Goal: Task Accomplishment & Management: Use online tool/utility

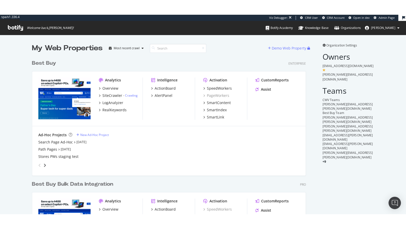
scroll to position [215, 274]
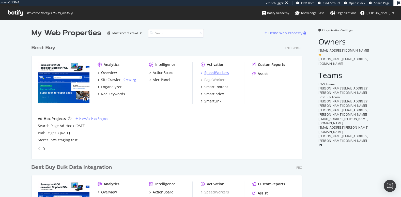
click at [207, 71] on div "SpeedWorkers" at bounding box center [216, 72] width 25 height 5
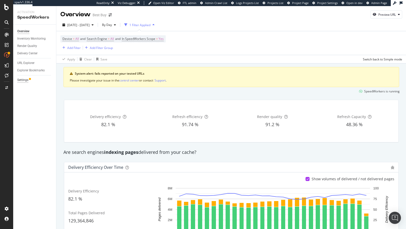
click at [19, 79] on div "Settings" at bounding box center [22, 79] width 11 height 5
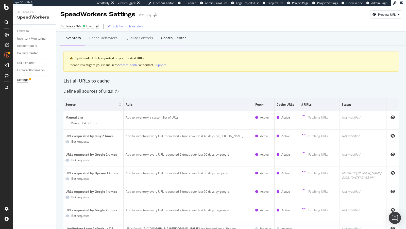
click at [170, 39] on div "Control Center" at bounding box center [173, 38] width 25 height 5
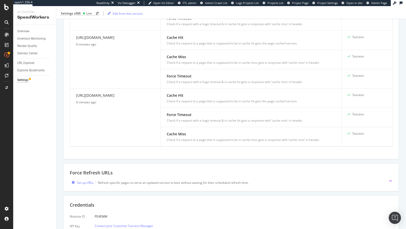
scroll to position [537, 0]
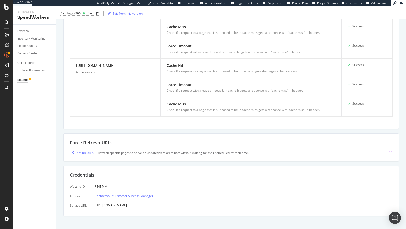
click at [78, 151] on div "Set up URLs" at bounding box center [85, 153] width 17 height 4
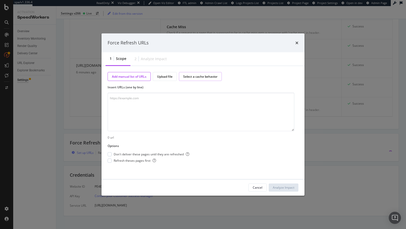
click at [196, 74] on div "Select a cache behavior" at bounding box center [200, 76] width 34 height 4
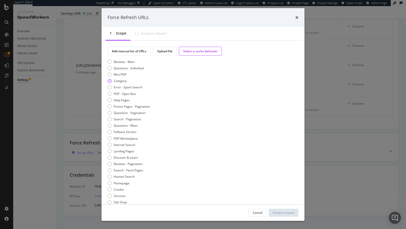
click at [109, 79] on div "Category" at bounding box center [110, 81] width 4 height 4
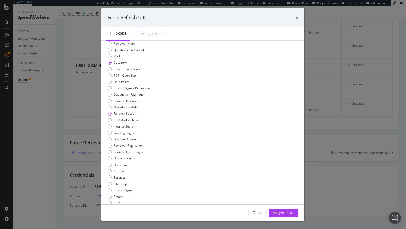
scroll to position [26, 0]
click at [109, 131] on div "Discover & Learn" at bounding box center [110, 132] width 4 height 4
click at [109, 156] on div "Homepage" at bounding box center [110, 157] width 4 height 4
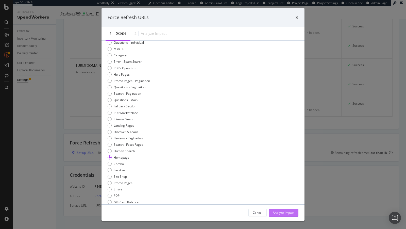
click at [276, 196] on button "Analyze Impact" at bounding box center [284, 213] width 30 height 8
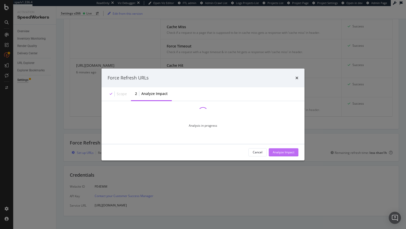
scroll to position [0, 0]
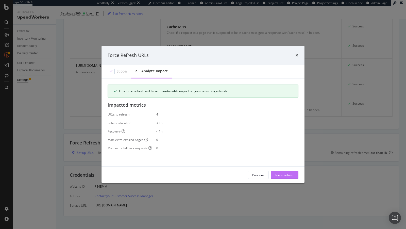
click at [281, 175] on div "Force Refresh" at bounding box center [285, 175] width 20 height 4
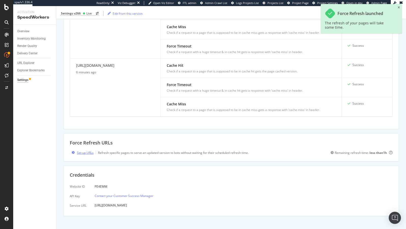
click at [79, 151] on div "Set up URLs" at bounding box center [85, 153] width 17 height 4
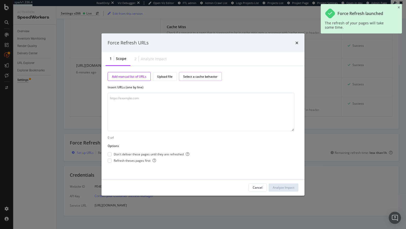
click at [214, 77] on div "Select a cache behavior" at bounding box center [200, 76] width 34 height 4
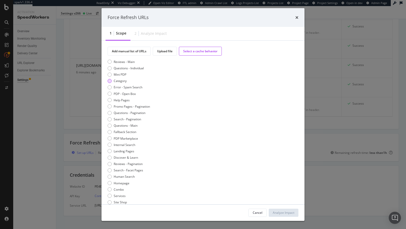
click at [109, 81] on div "Category" at bounding box center [110, 81] width 4 height 4
click at [288, 196] on div "Analyze Impact" at bounding box center [284, 212] width 22 height 4
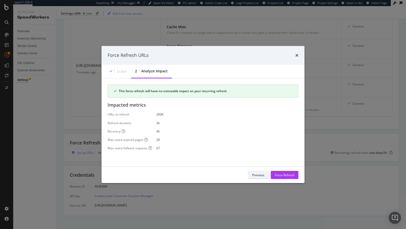
click at [256, 173] on div "Previous" at bounding box center [258, 175] width 12 height 4
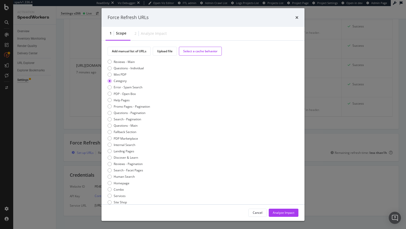
scroll to position [79, 0]
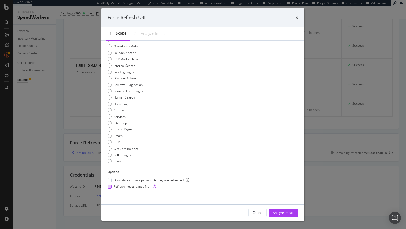
click at [131, 187] on span "Refresh theses pages first" at bounding box center [135, 186] width 42 height 4
click at [280, 196] on div "Analyze Impact" at bounding box center [284, 212] width 22 height 4
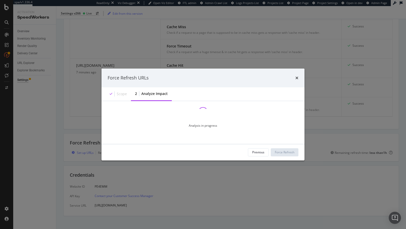
scroll to position [0, 0]
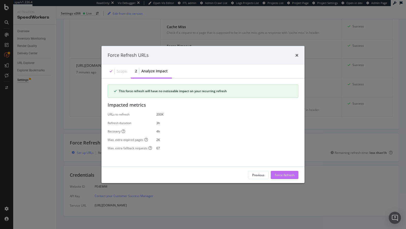
click at [290, 176] on div "Force Refresh" at bounding box center [285, 175] width 20 height 4
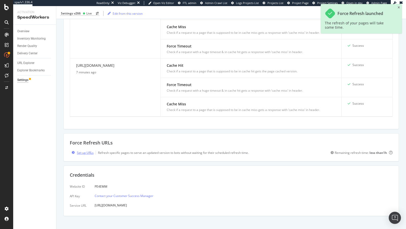
click at [88, 151] on div "Set up URLs" at bounding box center [85, 153] width 17 height 4
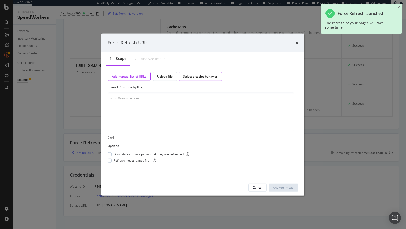
click at [192, 77] on div "Select a cache behavior" at bounding box center [200, 76] width 34 height 4
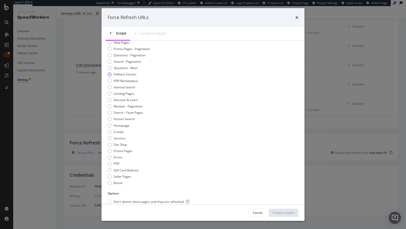
scroll to position [57, 0]
click at [119, 183] on div "Brand" at bounding box center [118, 183] width 9 height 4
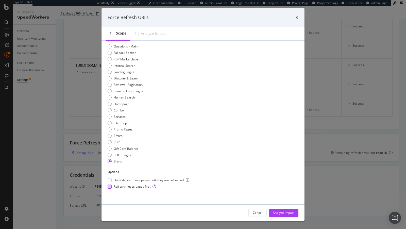
click at [122, 188] on span "Refresh theses pages first" at bounding box center [135, 186] width 42 height 4
click at [286, 196] on div "Analyze Impact" at bounding box center [284, 212] width 22 height 4
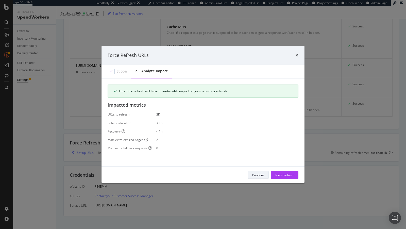
click at [253, 175] on div "Previous" at bounding box center [258, 175] width 12 height 4
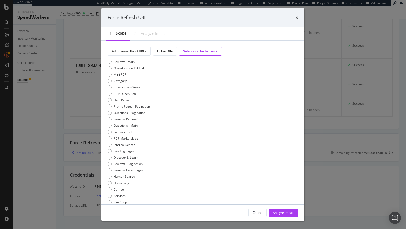
scroll to position [79, 0]
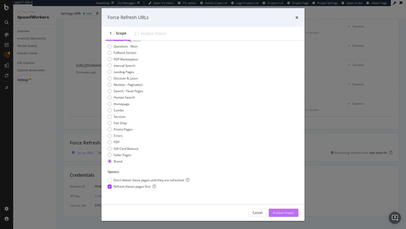
click at [278, 196] on div "Analyze Impact" at bounding box center [284, 212] width 22 height 4
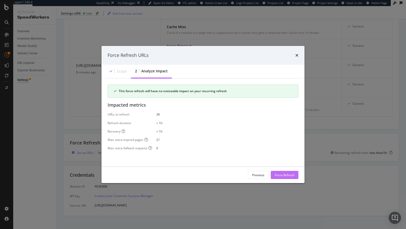
click at [279, 175] on div "Force Refresh" at bounding box center [285, 175] width 20 height 4
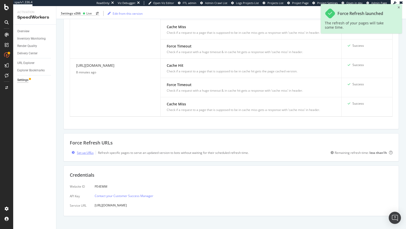
click at [89, 151] on div "Set up URLs" at bounding box center [85, 153] width 17 height 4
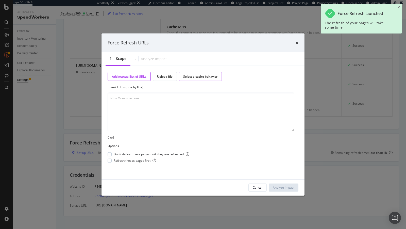
click at [194, 75] on div "Select a cache behavior" at bounding box center [200, 76] width 34 height 4
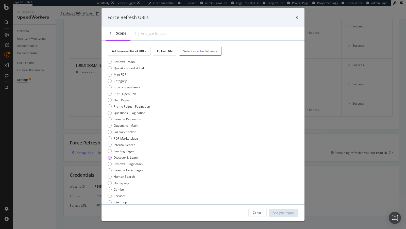
click at [121, 158] on div "Discover & Learn" at bounding box center [126, 157] width 24 height 4
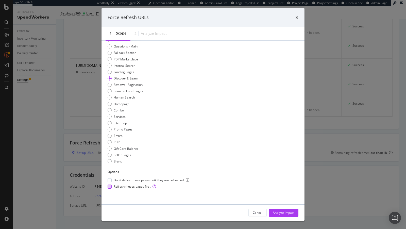
click at [142, 186] on span "Refresh theses pages first" at bounding box center [135, 186] width 42 height 4
click at [291, 196] on div "Analyze Impact" at bounding box center [284, 213] width 22 height 8
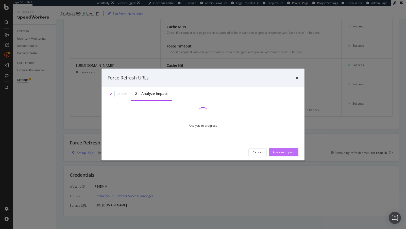
scroll to position [0, 0]
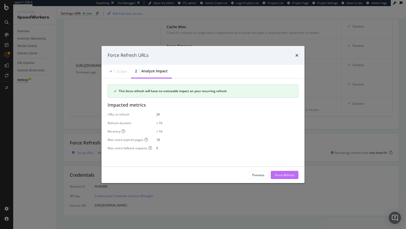
click at [292, 177] on div "Force Refresh" at bounding box center [285, 175] width 20 height 8
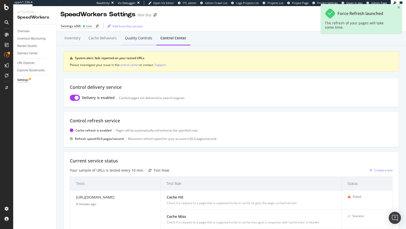
click at [136, 35] on div "Quality Controls" at bounding box center [139, 38] width 36 height 14
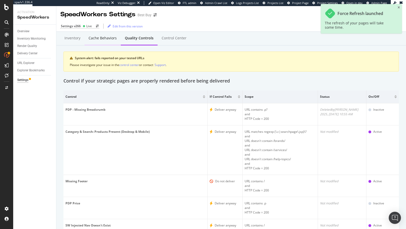
click at [107, 41] on div "Cache behaviors" at bounding box center [103, 38] width 36 height 14
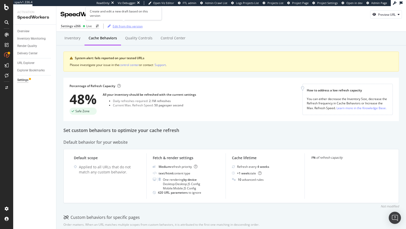
click at [117, 24] on div "Edit from this version" at bounding box center [128, 26] width 30 height 4
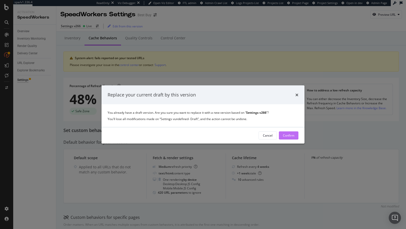
click at [289, 134] on div "Confirm" at bounding box center [288, 135] width 11 height 4
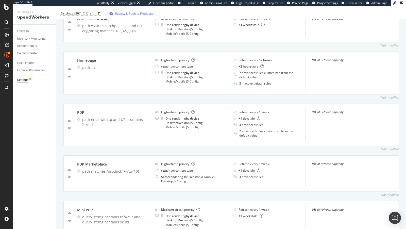
scroll to position [281, 0]
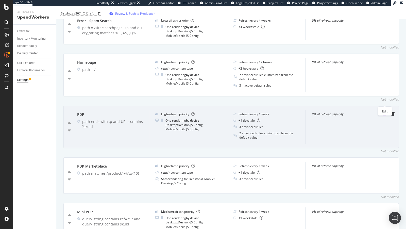
click at [385, 112] on icon "pen-to-square" at bounding box center [385, 114] width 4 height 4
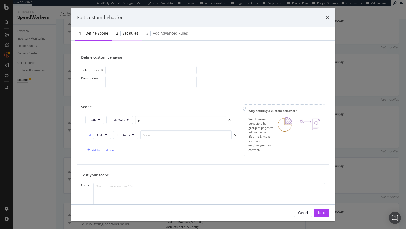
click at [128, 27] on div "2 Set rules" at bounding box center [127, 34] width 30 height 14
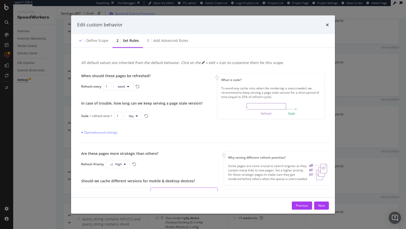
scroll to position [1, 0]
click at [164, 33] on div "Edit custom behavior" at bounding box center [203, 24] width 264 height 19
click at [162, 42] on div "Add advanced rules" at bounding box center [170, 40] width 35 height 5
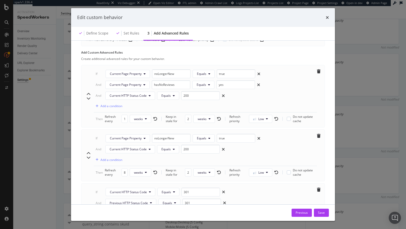
scroll to position [332, 0]
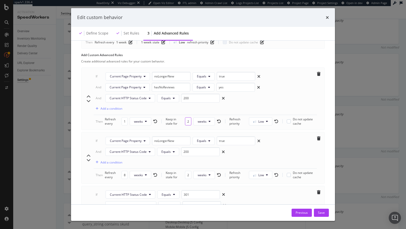
click at [190, 119] on input "2" at bounding box center [188, 121] width 6 height 8
click at [203, 119] on span "weeks" at bounding box center [202, 121] width 9 height 4
click at [200, 136] on span "hours" at bounding box center [203, 137] width 11 height 5
click at [187, 119] on input "2" at bounding box center [189, 121] width 6 height 8
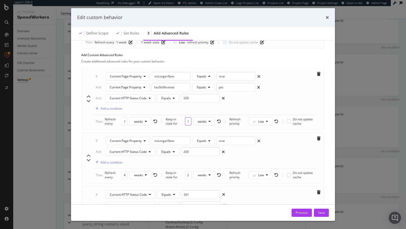
click at [189, 118] on input "12" at bounding box center [188, 121] width 6 height 8
click at [209, 117] on button "week" at bounding box center [204, 121] width 20 height 8
click at [204, 136] on span "hour" at bounding box center [204, 137] width 10 height 5
click at [187, 120] on input "1" at bounding box center [189, 121] width 6 height 8
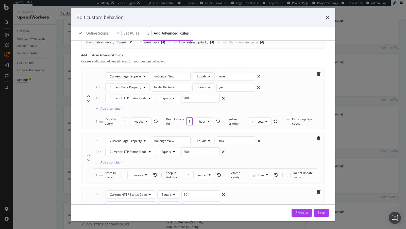
click at [187, 120] on input "1" at bounding box center [189, 121] width 6 height 8
click at [200, 119] on span "hours" at bounding box center [202, 121] width 8 height 4
click at [186, 118] on input "12" at bounding box center [189, 121] width 6 height 8
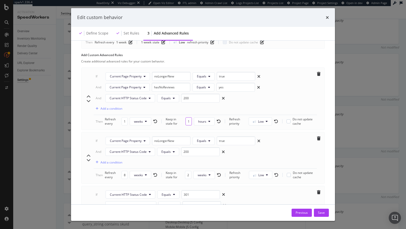
click at [186, 118] on input "12" at bounding box center [189, 121] width 6 height 8
click at [208, 107] on div "If Current Page Property noLongerNew Equals true And Current Page Property hasN…" at bounding box center [205, 93] width 223 height 43
click at [189, 119] on input "2" at bounding box center [189, 121] width 6 height 8
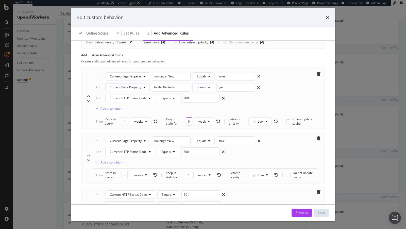
type input "2"
click at [327, 19] on icon "times" at bounding box center [327, 17] width 3 height 4
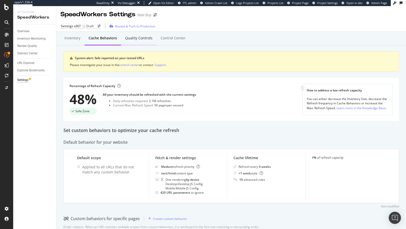
click at [146, 39] on div "Quality Controls" at bounding box center [138, 38] width 27 height 5
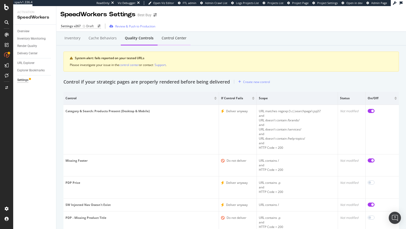
click at [174, 42] on div "Control Center" at bounding box center [174, 38] width 33 height 14
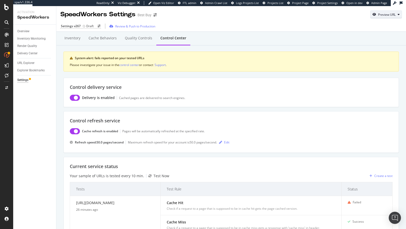
click at [385, 18] on div "Preview URL" at bounding box center [386, 14] width 31 height 7
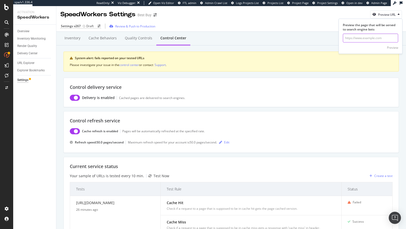
click at [379, 40] on input "url" at bounding box center [370, 38] width 55 height 9
paste input "https://www.bestbuy.com/site/all-movies/concerts-operas-and-musicals-movies/pcm…"
click at [376, 34] on input "https://www.bestbuy.com/site/all-movies/concerts-operas-and-musicals-movies/pcm…" at bounding box center [370, 38] width 55 height 9
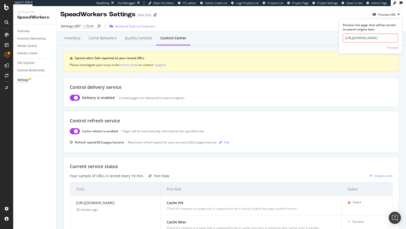
scroll to position [0, 0]
click at [361, 39] on input "https://www.bestbuy.com/site/all-movies/concerts-operas-and-musicals-movies/pcm…" at bounding box center [370, 38] width 55 height 9
paste input "url"
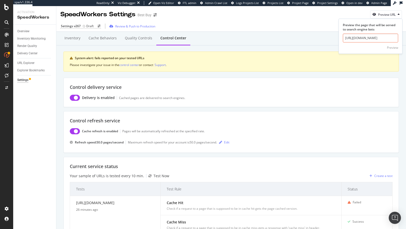
scroll to position [0, 133]
type input "https://www.bestbuy.com/site/all-movies/concerts-operas-and-musicals-movies/pcm…"
click at [394, 47] on div "Preview" at bounding box center [392, 47] width 11 height 4
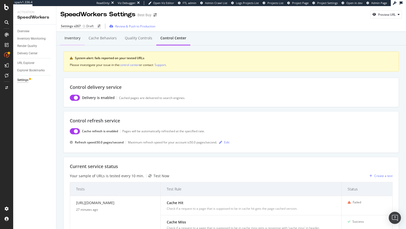
click at [77, 36] on div "Inventory" at bounding box center [72, 38] width 16 height 5
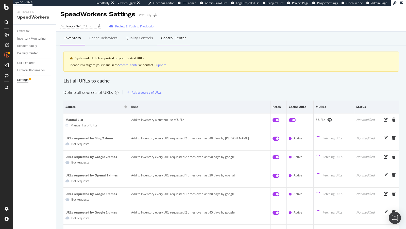
click at [170, 35] on div "Control Center" at bounding box center [173, 38] width 33 height 14
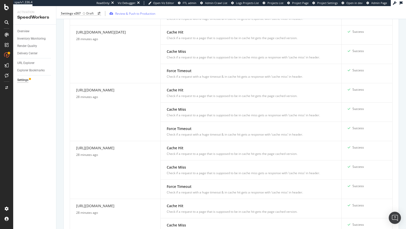
scroll to position [542, 0]
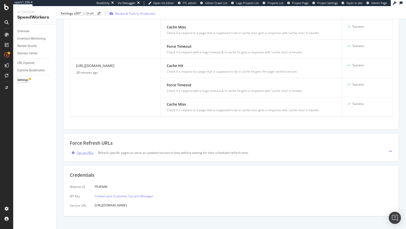
click at [88, 151] on div "Set up URLs" at bounding box center [85, 153] width 17 height 4
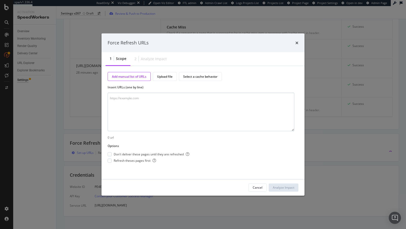
click at [158, 100] on textarea "modal" at bounding box center [201, 112] width 187 height 39
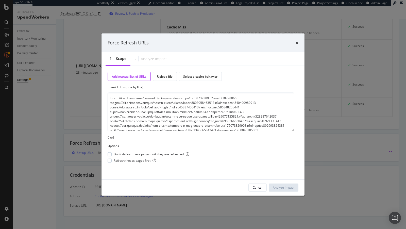
scroll to position [467, 0]
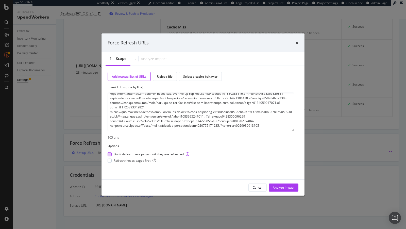
type textarea "https://www.bestbuy.com/site/electronics/movies-music/abcat0600000.c?id=abcat06…"
click at [110, 154] on div "modal" at bounding box center [110, 154] width 4 height 4
click at [109, 161] on div "modal" at bounding box center [110, 161] width 4 height 4
click at [291, 186] on div "Analyze Impact" at bounding box center [284, 187] width 22 height 4
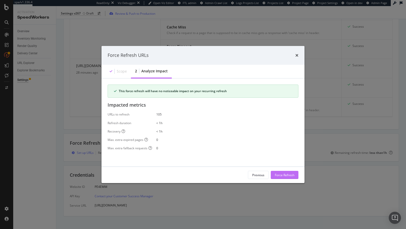
click at [287, 174] on div "Force Refresh" at bounding box center [285, 175] width 20 height 4
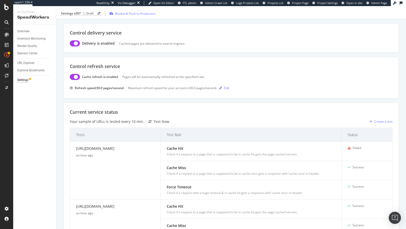
scroll to position [0, 0]
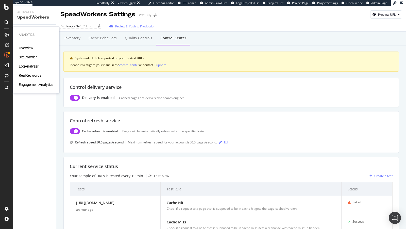
click at [24, 57] on div "SiteCrawler" at bounding box center [28, 57] width 18 height 5
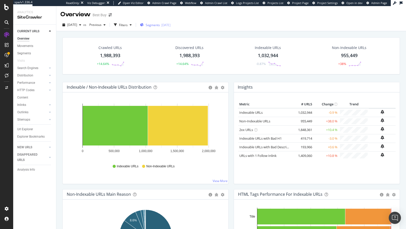
click at [171, 24] on div "[DATE]" at bounding box center [165, 25] width 9 height 4
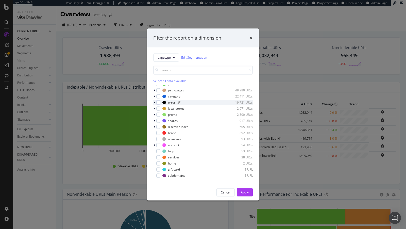
scroll to position [15, 0]
click at [154, 98] on icon "modal" at bounding box center [155, 97] width 2 height 3
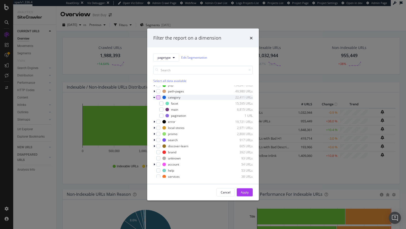
click at [158, 97] on div "modal" at bounding box center [158, 97] width 4 height 4
click at [247, 193] on div "Apply" at bounding box center [245, 192] width 8 height 4
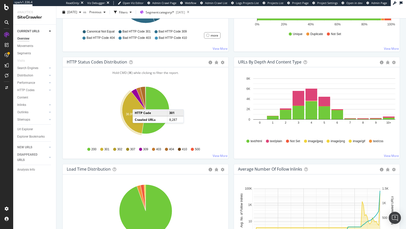
scroll to position [241, 0]
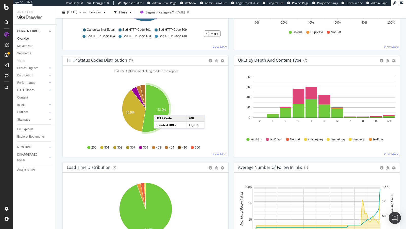
click at [159, 109] on text "52.6%" at bounding box center [161, 110] width 9 height 4
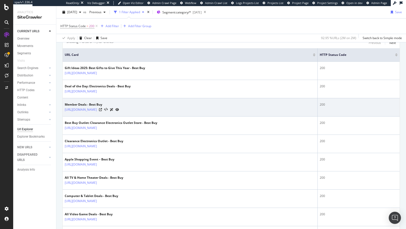
scroll to position [111, 0]
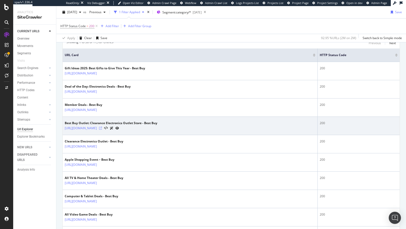
click at [102, 127] on icon at bounding box center [100, 128] width 3 height 3
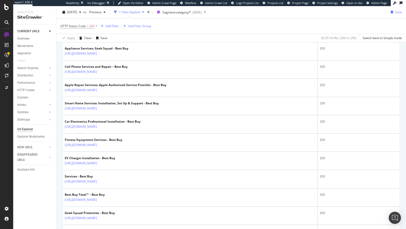
scroll to position [589, 0]
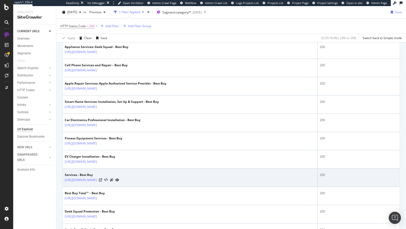
click at [119, 177] on div at bounding box center [109, 179] width 20 height 5
click at [102, 178] on icon at bounding box center [100, 179] width 3 height 3
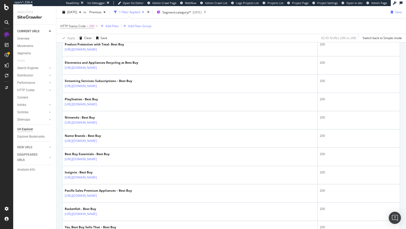
scroll to position [880, 0]
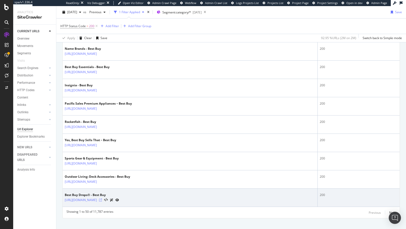
click at [102, 196] on icon at bounding box center [100, 200] width 3 height 3
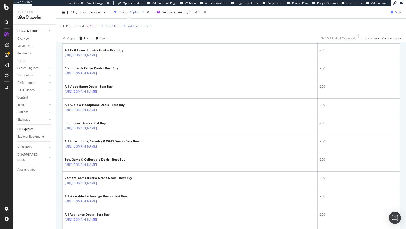
scroll to position [0, 0]
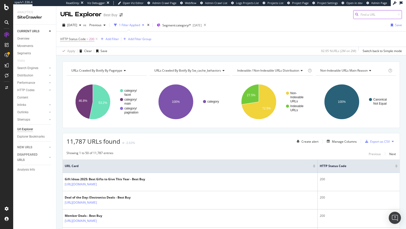
click at [383, 15] on input at bounding box center [377, 14] width 49 height 9
paste input "https://www.bestbuy.com/site/searchpage.jsp?browsedCategory=pcmcat287600050002&…"
type input "https://www.bestbuy.com/site/searchpage.jsp?browsedCategory=pcmcat287600050002&…"
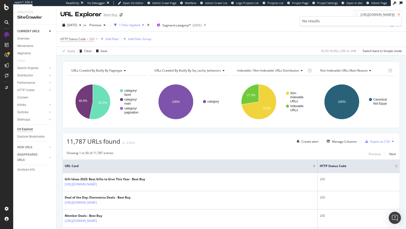
click at [400, 14] on icon at bounding box center [399, 14] width 2 height 3
click at [390, 14] on input at bounding box center [377, 14] width 49 height 9
paste input "https://www.bestbuy.com/site/pc-gaming/gaming-desktops/pcmcat287600050002.c?id=…"
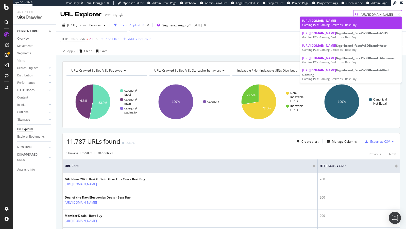
type input "https://www.bestbuy.com/site/pc-gaming/gaming-desktops/pcmcat287600050002.c?id=…"
click at [365, 27] on div "Gaming PCs: Gaming Desktops - Best Buy" at bounding box center [350, 25] width 97 height 4
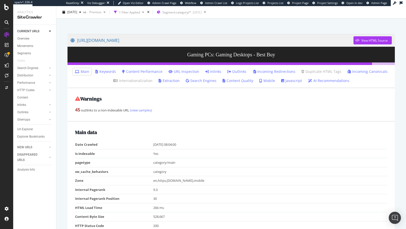
scroll to position [22, 0]
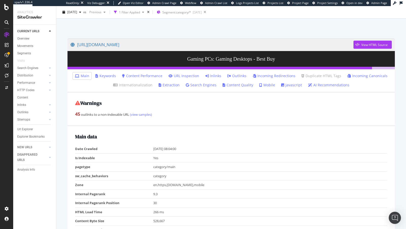
click at [234, 76] on link "Outlinks" at bounding box center [236, 75] width 19 height 5
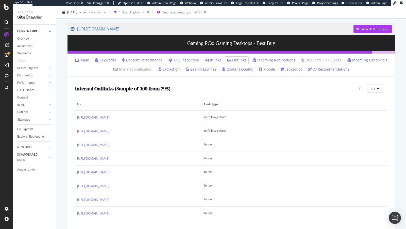
scroll to position [46, 0]
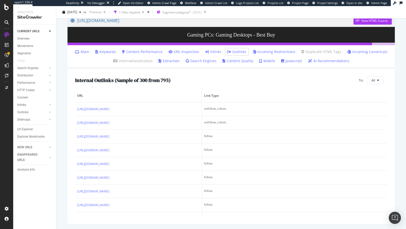
click at [85, 53] on link "Main" at bounding box center [82, 51] width 14 height 5
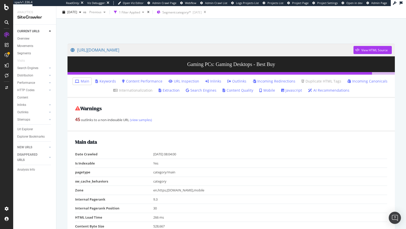
scroll to position [33, 0]
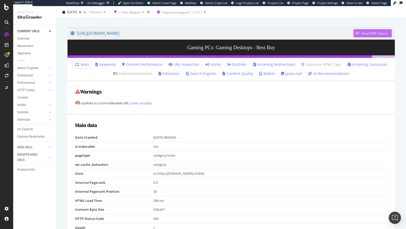
click at [366, 34] on div "View HTML Source" at bounding box center [374, 33] width 26 height 4
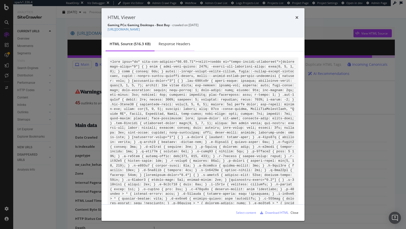
click at [170, 43] on div "Response Headers" at bounding box center [175, 43] width 32 height 5
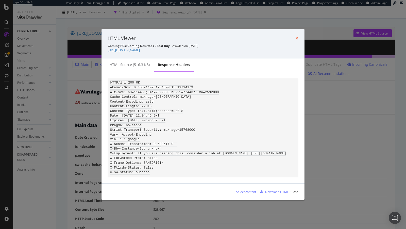
click at [296, 36] on icon "times" at bounding box center [296, 38] width 3 height 4
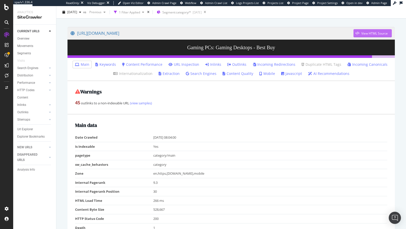
click at [360, 34] on div "button" at bounding box center [358, 33] width 8 height 3
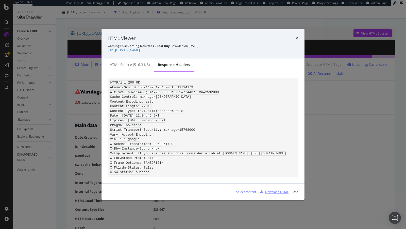
click at [276, 194] on div "Download HTML" at bounding box center [276, 192] width 23 height 4
click at [296, 36] on icon "times" at bounding box center [296, 38] width 3 height 4
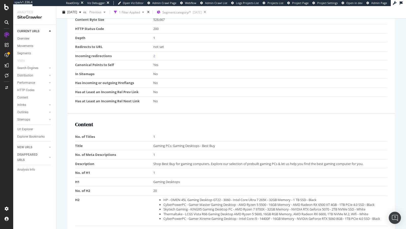
scroll to position [57, 0]
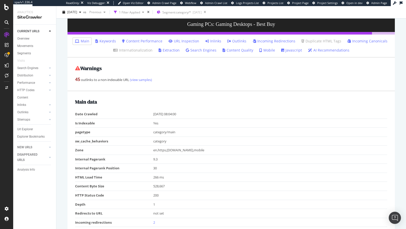
click at [175, 50] on link "Extraction" at bounding box center [169, 50] width 21 height 5
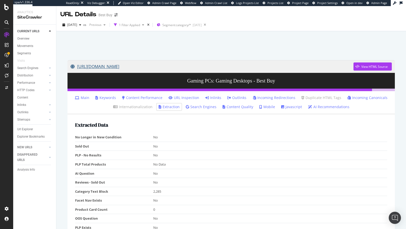
click at [142, 65] on link "https://www.bestbuy.com/site/pc-gaming/gaming-desktops/pcmcat287600050002.c?id=…" at bounding box center [212, 66] width 283 height 13
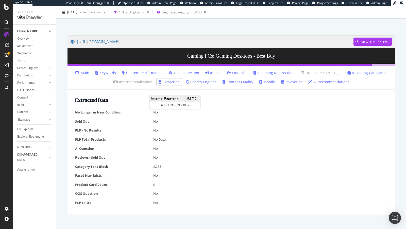
scroll to position [24, 0]
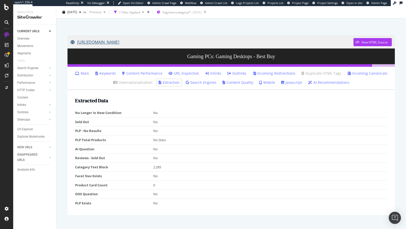
click at [122, 43] on link "https://www.bestbuy.com/site/pc-gaming/gaming-desktops/pcmcat287600050002.c?id=…" at bounding box center [212, 42] width 283 height 13
click at [23, 128] on div "Url Explorer" at bounding box center [25, 129] width 16 height 5
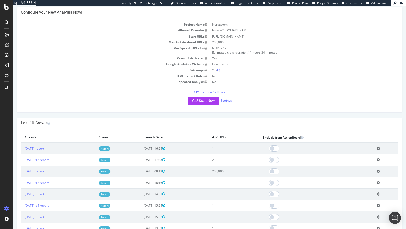
scroll to position [17, 0]
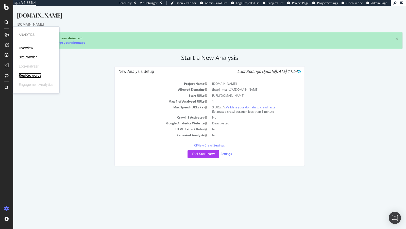
click at [35, 73] on div "RealKeywords" at bounding box center [30, 75] width 23 height 5
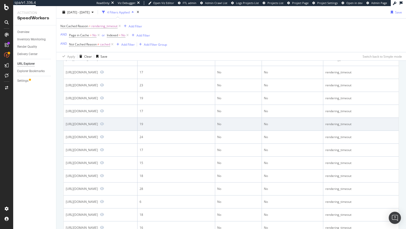
scroll to position [282, 0]
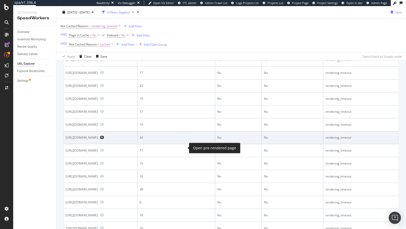
click at [104, 139] on icon "Preview https://es.t-mobile.com/cell-phone/apple-iphone-14-pro-max?sku=19425337…" at bounding box center [102, 138] width 4 height 4
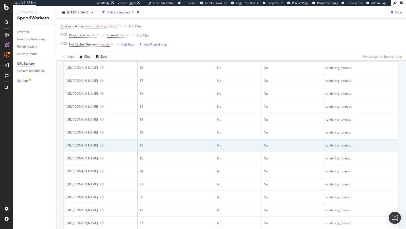
scroll to position [483, 0]
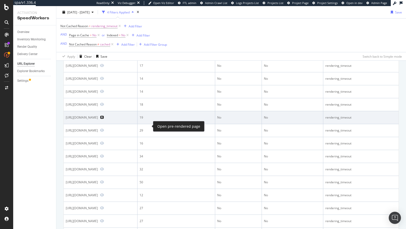
click at [104, 119] on icon "Preview https://es.t-mobile.com/cell-phone/apple-iphone-11-pro" at bounding box center [102, 118] width 4 height 4
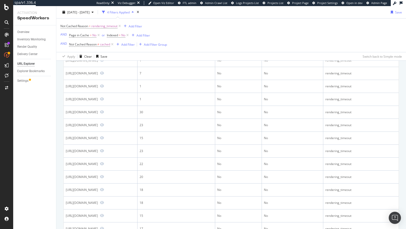
scroll to position [0, 0]
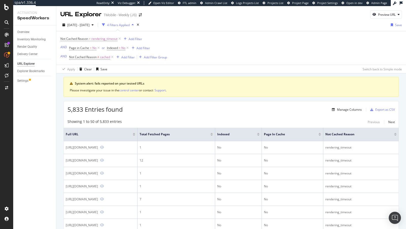
click at [213, 135] on div at bounding box center [211, 135] width 3 height 1
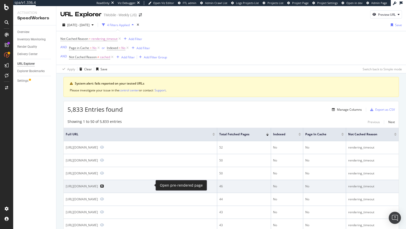
click at [104, 186] on icon "Preview https://www.t-mobile.com/accessories/featured/magnetic" at bounding box center [102, 186] width 4 height 4
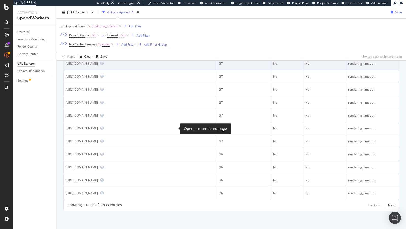
scroll to position [641, 0]
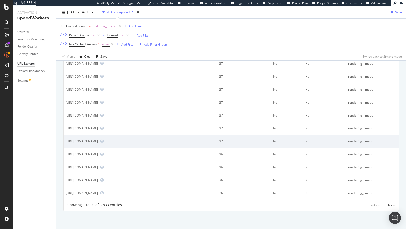
click at [98, 139] on div "https://www.t-mobile.com/cell-phone/apple-iphone-13?sku=194252705421" at bounding box center [82, 141] width 32 height 4
copy div "https://www.t-mobile.com/cell-phone/apple-iphone-13?sku=194252705421"
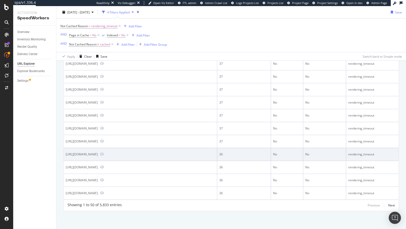
click at [98, 152] on div "https://es.t-mobile.com/accessories/brand/samsung" at bounding box center [82, 154] width 32 height 4
copy div "https://es.t-mobile.com/accessories/brand/samsung"
click at [104, 152] on icon "Preview https://es.t-mobile.com/accessories/brand/samsung" at bounding box center [102, 154] width 4 height 4
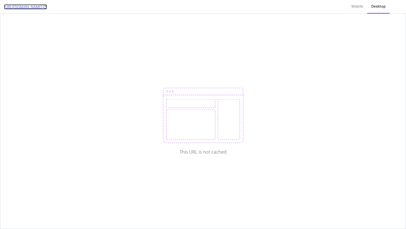
click at [47, 8] on icon at bounding box center [45, 7] width 4 height 4
click at [358, 10] on div "Mobile" at bounding box center [358, 7] width 20 height 14
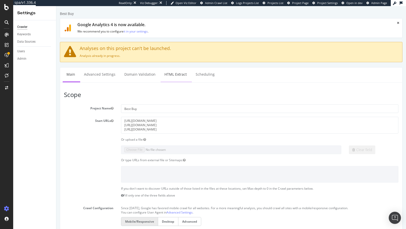
click at [174, 77] on link "HTML Extract" at bounding box center [176, 75] width 30 height 14
select select "exist"
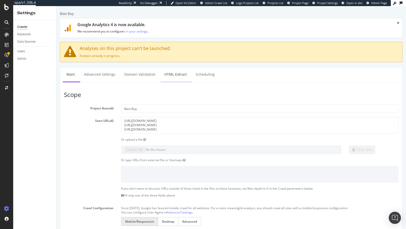
select select "count"
select select "html.length"
select select "i"
select select "exist"
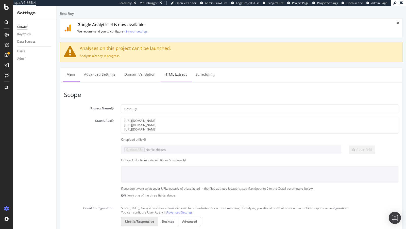
select select "exist"
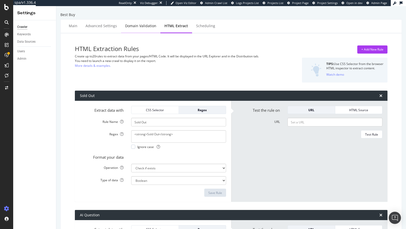
click at [142, 26] on div "Domain Validation" at bounding box center [140, 25] width 31 height 5
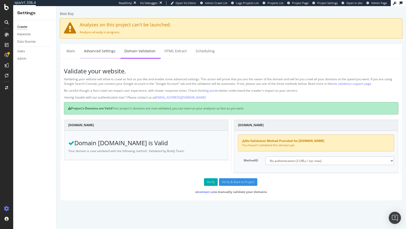
click at [105, 55] on link "Advanced Settings" at bounding box center [99, 51] width 39 height 14
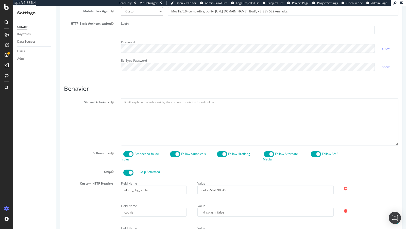
scroll to position [245, 0]
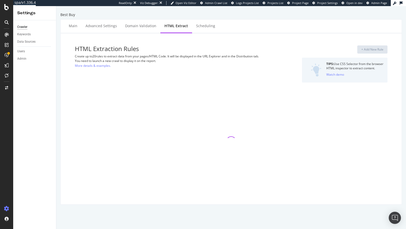
select select "exist"
select select "count"
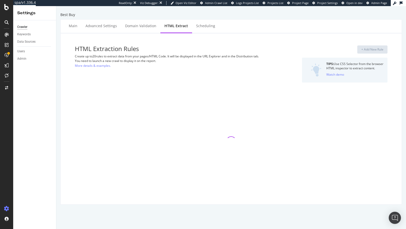
select select "html.length"
select select "i"
select select "exist"
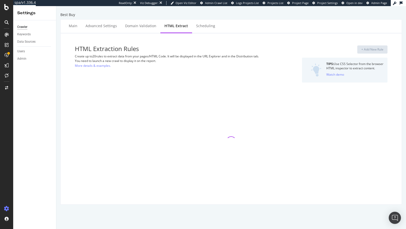
select select "exist"
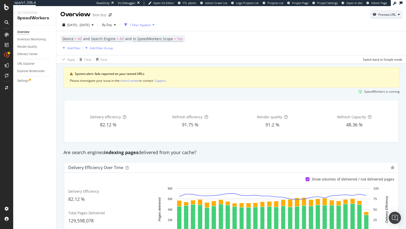
click at [382, 17] on div "Preview URL" at bounding box center [386, 14] width 31 height 7
click at [365, 40] on input "url" at bounding box center [370, 38] width 55 height 9
paste input "https://www.bestbuy.com/site/pc-gaming/gaming-desktops/pcmcat287600050002.c?id=…"
type input "https://www.bestbuy.com/site/pc-gaming/gaming-desktops/pcmcat287600050002.c?id=…"
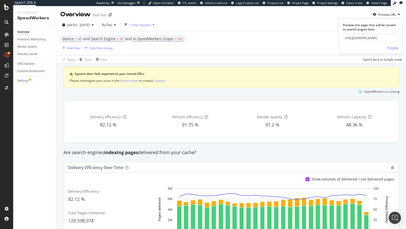
click at [390, 44] on div "Preview" at bounding box center [392, 48] width 11 height 8
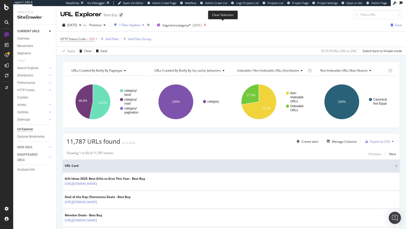
click at [208, 26] on icon at bounding box center [205, 25] width 6 height 7
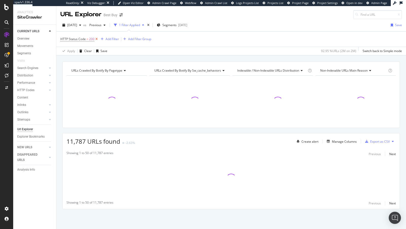
click at [96, 39] on icon at bounding box center [96, 39] width 4 height 5
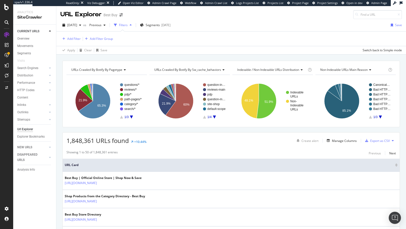
click at [282, 72] on div "Indexable / Non-Indexable URLs distribution" at bounding box center [271, 70] width 71 height 8
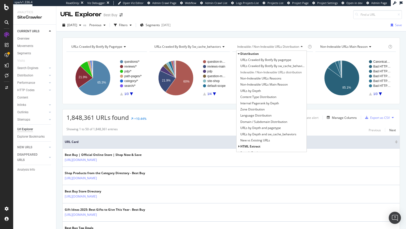
click at [237, 52] on div "Distribution" at bounding box center [272, 54] width 70 height 6
click at [239, 54] on icon at bounding box center [239, 53] width 2 height 3
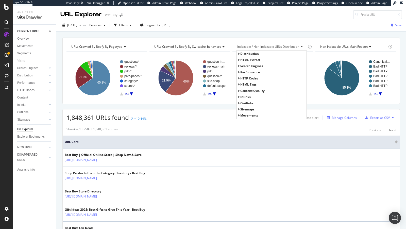
click at [342, 117] on div "Manage Columns" at bounding box center [344, 118] width 25 height 4
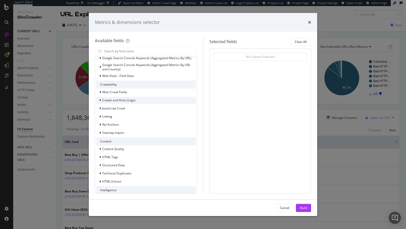
scroll to position [50, 0]
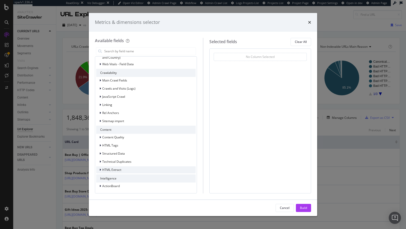
click at [115, 168] on span "HTML Extract" at bounding box center [111, 170] width 19 height 4
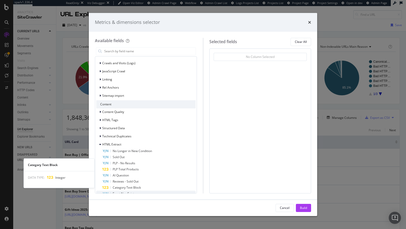
scroll to position [108, 0]
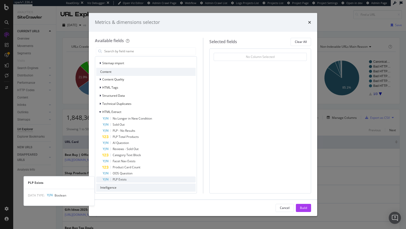
click at [119, 179] on span "PLP Exists" at bounding box center [120, 179] width 14 height 4
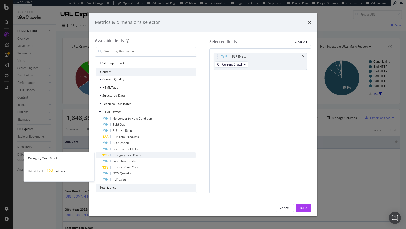
click at [119, 155] on span "Category Text Block" at bounding box center [127, 155] width 28 height 4
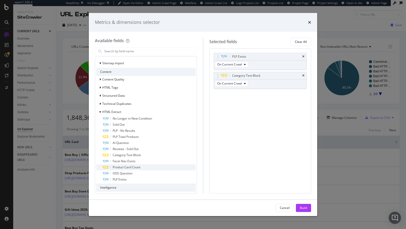
click at [124, 168] on span "Product Card Count" at bounding box center [127, 167] width 28 height 4
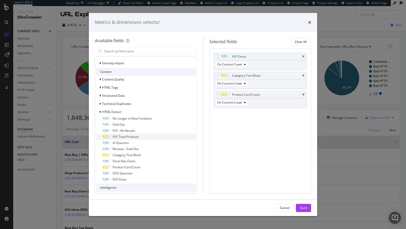
click at [134, 136] on span "PLP Total Products" at bounding box center [126, 137] width 26 height 4
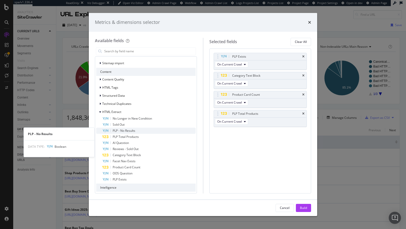
click at [131, 131] on span "PLP - No Results" at bounding box center [124, 130] width 23 height 4
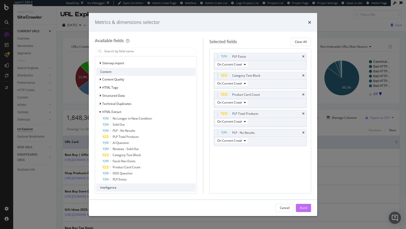
click at [301, 207] on div "Build" at bounding box center [303, 208] width 7 height 4
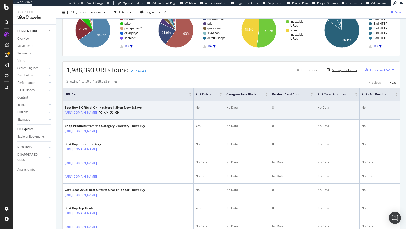
scroll to position [60, 0]
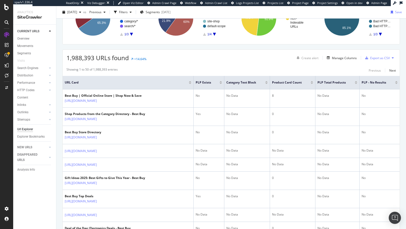
click at [221, 83] on div at bounding box center [221, 83] width 3 height 1
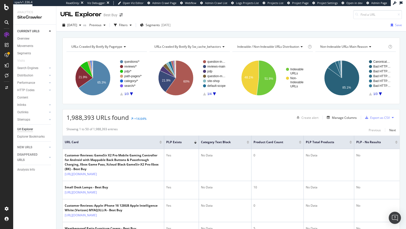
click at [191, 43] on div "URLs Crawled By Botify By sw_cache_behaviors" at bounding box center [190, 47] width 75 height 8
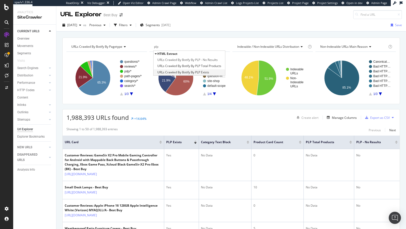
type input "plp"
click at [189, 71] on span "URLs Crawled By Botify By PLP Exists" at bounding box center [183, 72] width 52 height 5
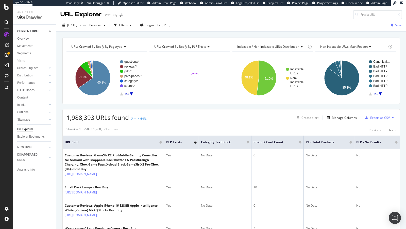
click at [258, 47] on span "Indexable / Non-Indexable URLs distribution" at bounding box center [268, 46] width 62 height 4
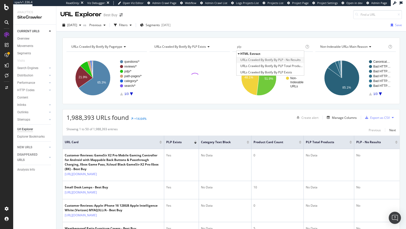
type input "plp"
click at [291, 60] on span "URLs Crawled By Botify By PLP - No Results" at bounding box center [270, 59] width 60 height 5
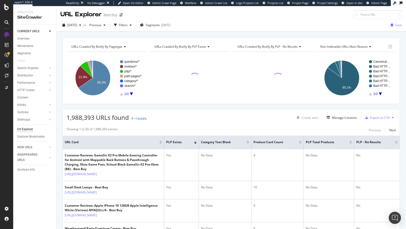
click at [335, 46] on span "Non-Indexable URLs Main Reason" at bounding box center [343, 46] width 47 height 4
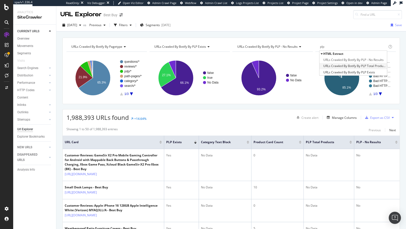
type input "plp"
click at [357, 65] on span "URLs Crawled By Botify By PLP Total Products" at bounding box center [354, 65] width 62 height 5
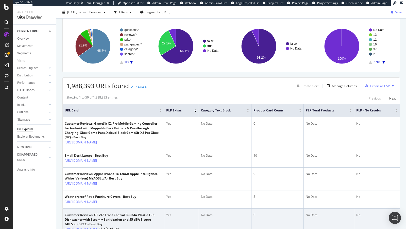
scroll to position [30, 0]
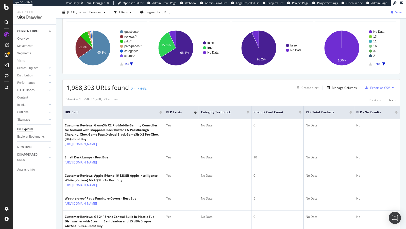
click at [131, 62] on icon "A chart." at bounding box center [131, 63] width 3 height 3
click at [130, 62] on icon "A chart." at bounding box center [131, 63] width 3 height 3
click at [123, 63] on rect "A chart." at bounding box center [131, 47] width 23 height 35
click at [122, 64] on icon "A chart." at bounding box center [121, 63] width 3 height 3
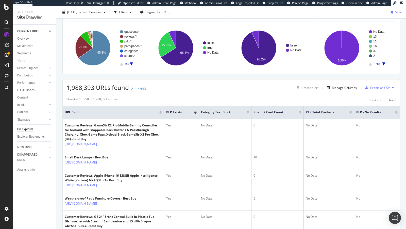
scroll to position [3, 0]
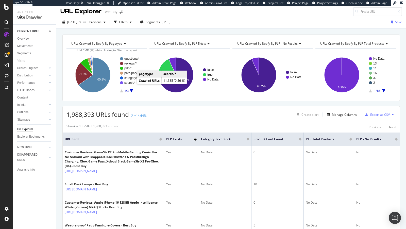
click at [131, 82] on text "search/*" at bounding box center [129, 83] width 11 height 4
